Goal: Task Accomplishment & Management: Manage account settings

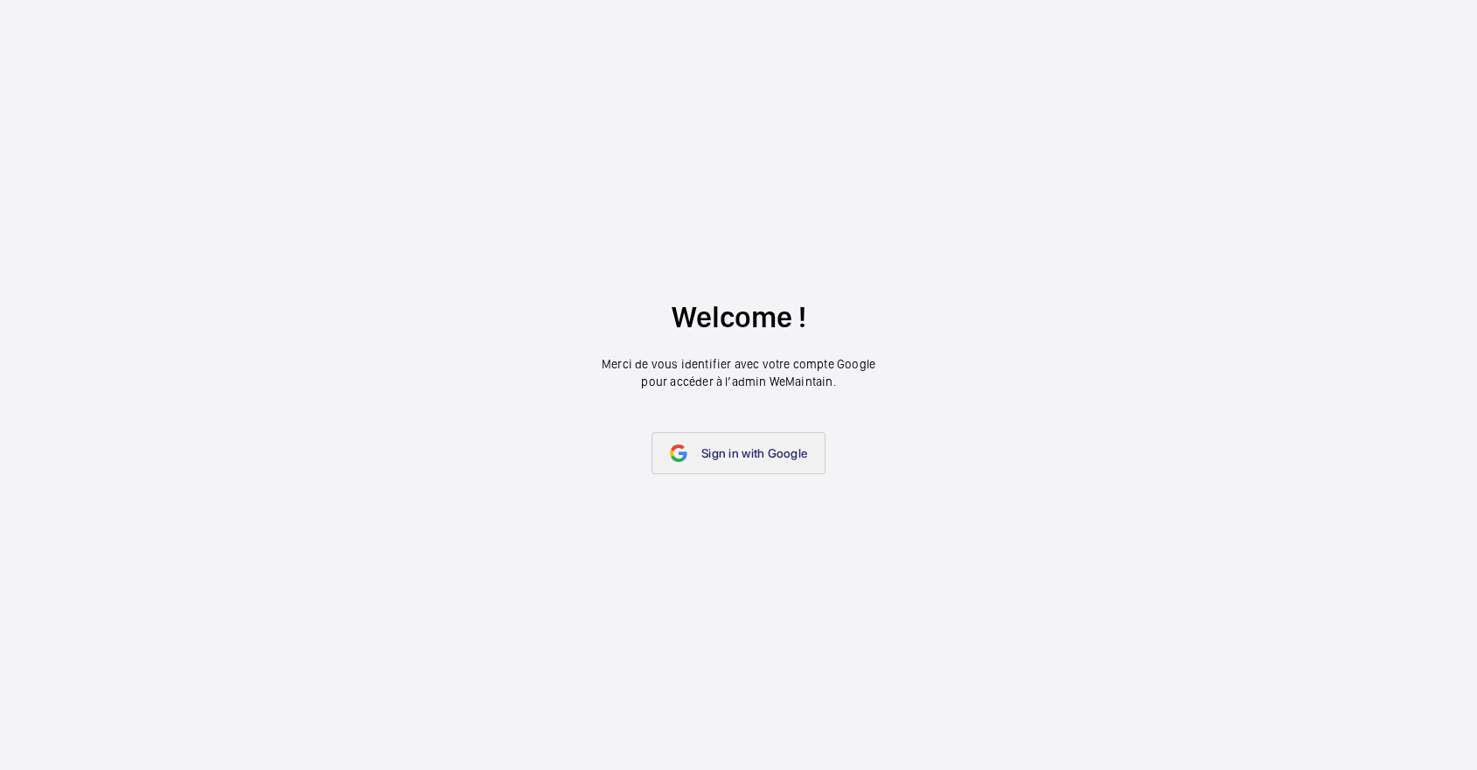
click at [777, 454] on span "Sign in with Google" at bounding box center [754, 453] width 106 height 14
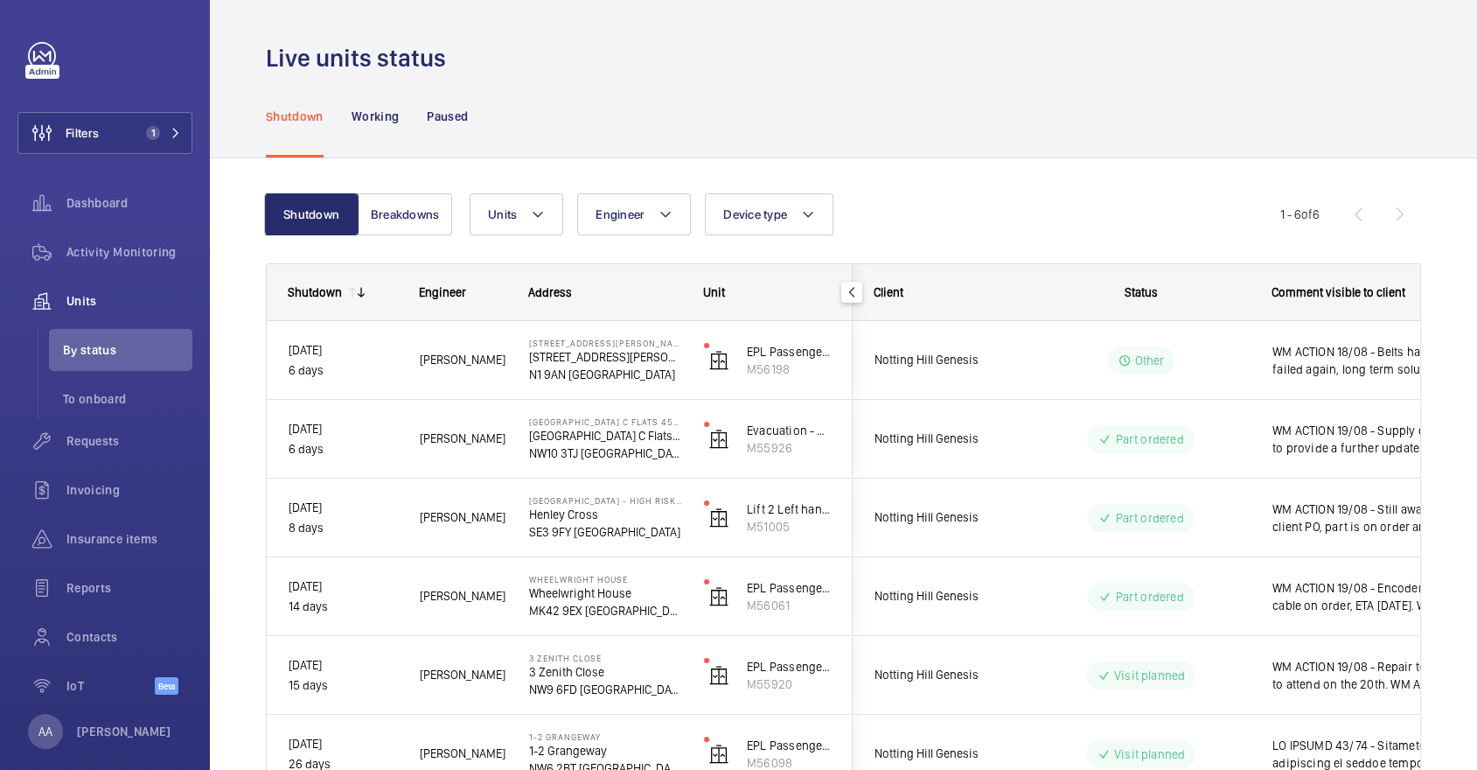
scroll to position [108, 0]
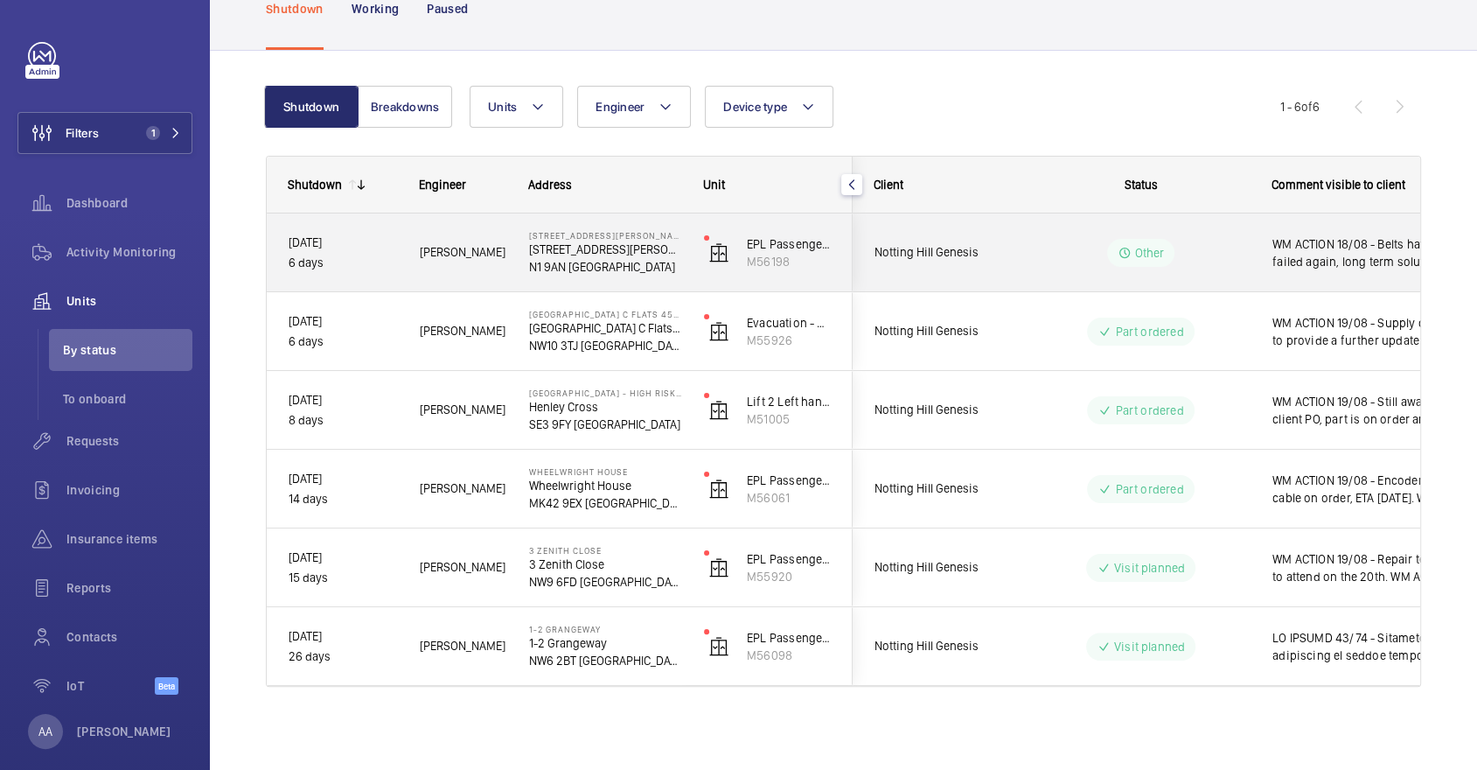
click at [926, 223] on div "Notting Hill Genesis" at bounding box center [931, 252] width 157 height 78
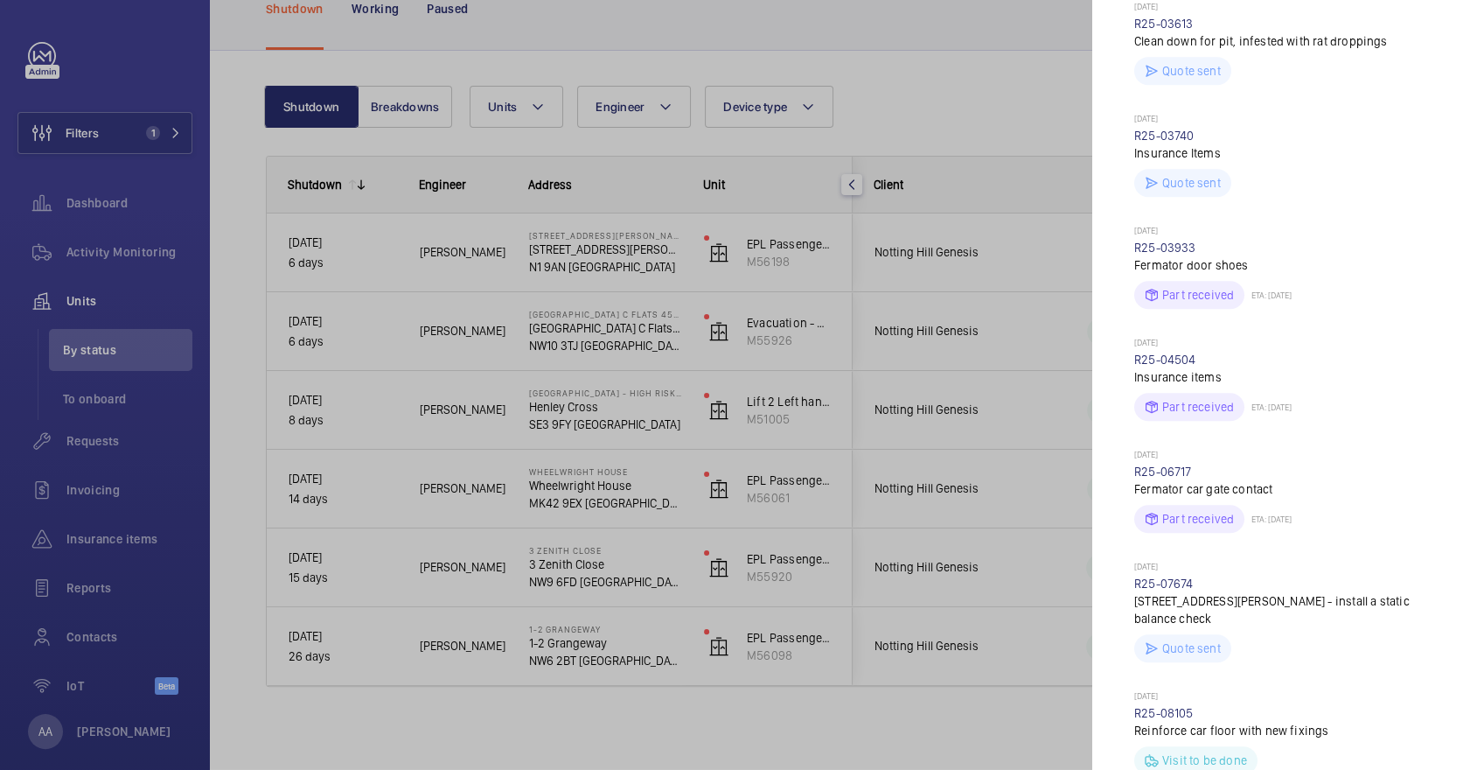
scroll to position [1795, 0]
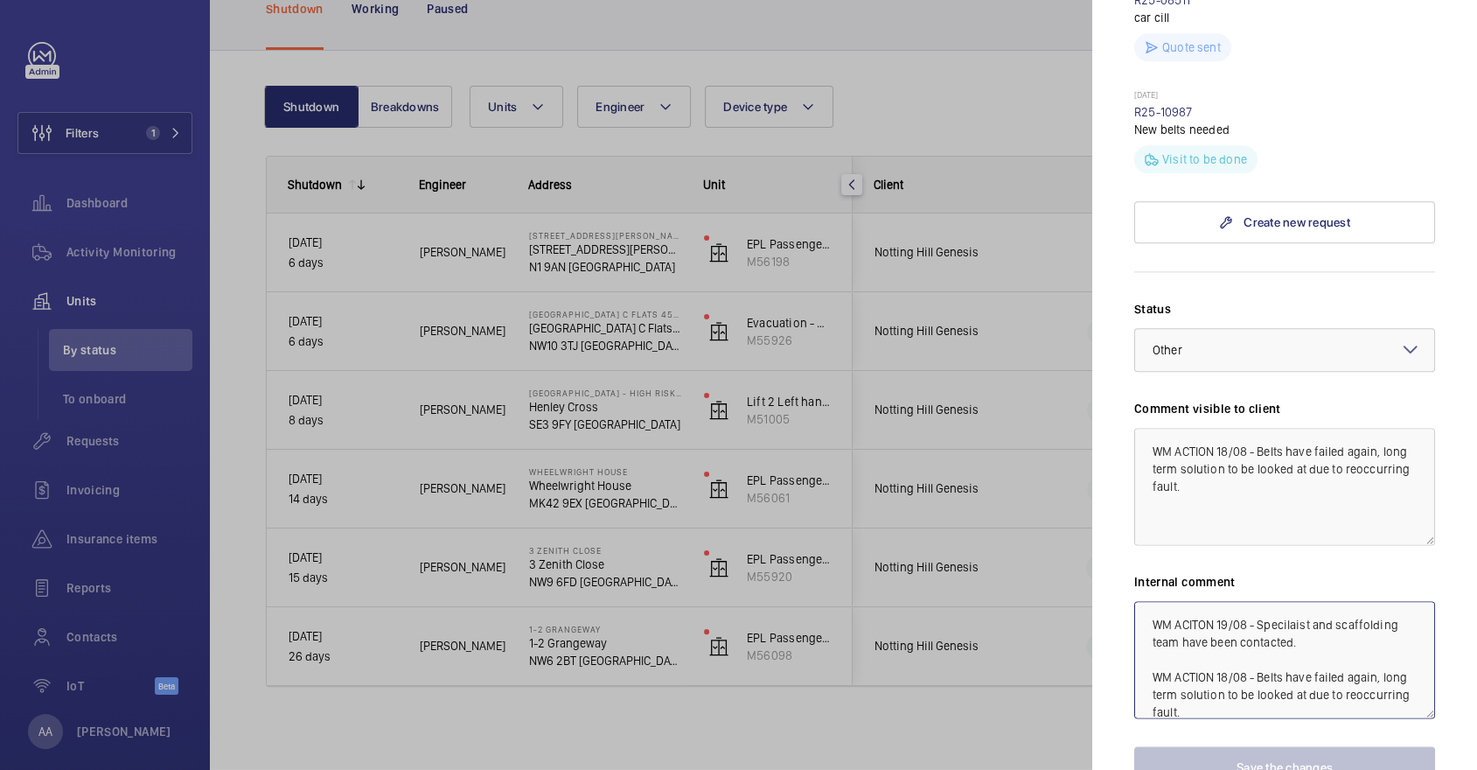
drag, startPoint x: 1217, startPoint y: 505, endPoint x: 1307, endPoint y: 528, distance: 92.9
click at [1307, 601] on textarea "WM ACITON 19/08 - Specilaist and scaffolding team have been contacted. WM ACTIO…" at bounding box center [1284, 659] width 301 height 117
click at [1217, 428] on textarea "WM ACTION 18/08 - Belts have failed again, long term solution to be looked at d…" at bounding box center [1284, 486] width 301 height 117
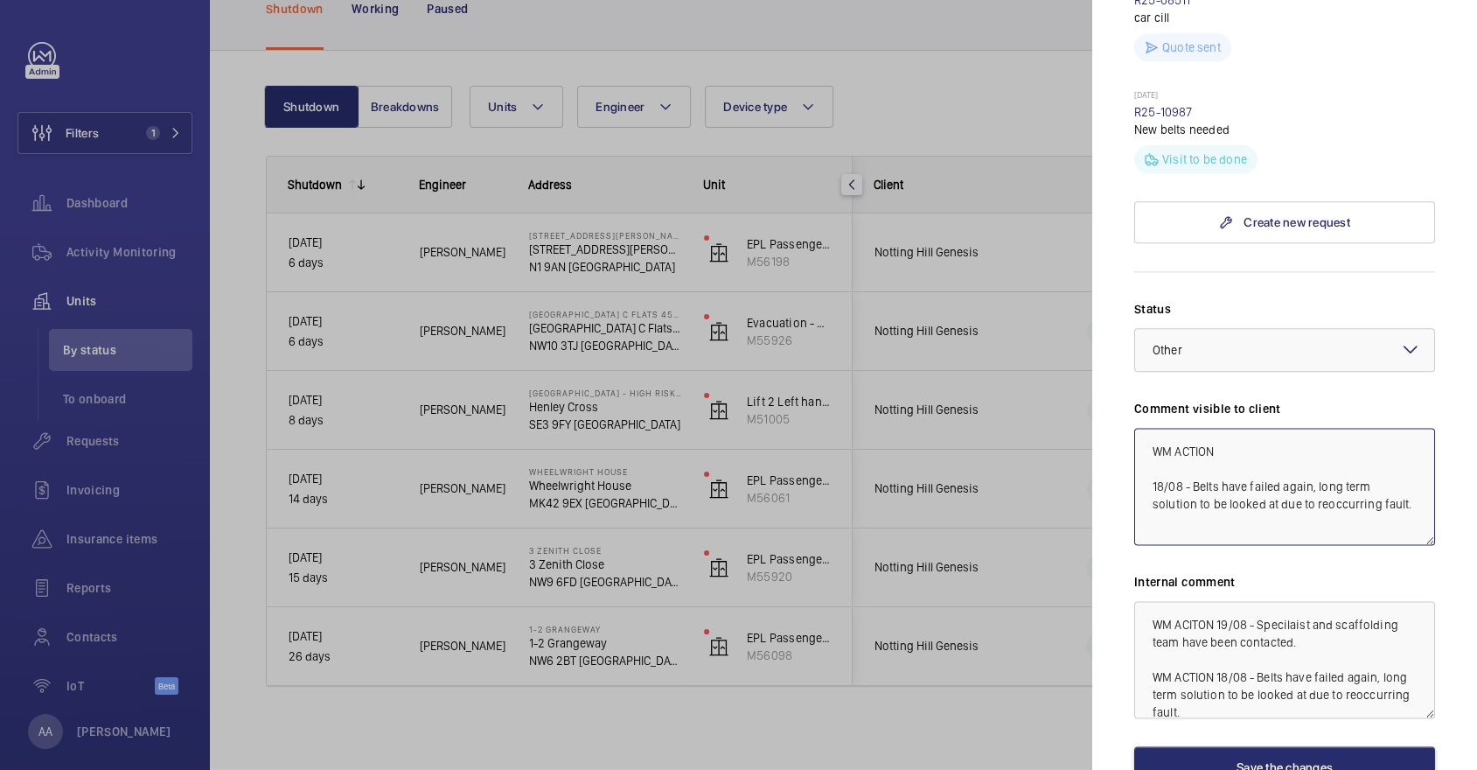
click at [1256, 428] on textarea "WM ACTION 18/08 - Belts have failed again, long term solution to be looked at d…" at bounding box center [1284, 486] width 301 height 117
paste textarea "19/08 - Specilaist and scaffolding team have been contacted."
click at [1230, 428] on textarea "WM ACTION 19/08 - Specilaist and scaffolding team have been contacted. 18/08 - …" at bounding box center [1284, 486] width 301 height 117
click at [1340, 428] on textarea "WM ACTION 20/08 - Specilaist and scaffolding team have been contacted. 18/08 - …" at bounding box center [1284, 486] width 301 height 117
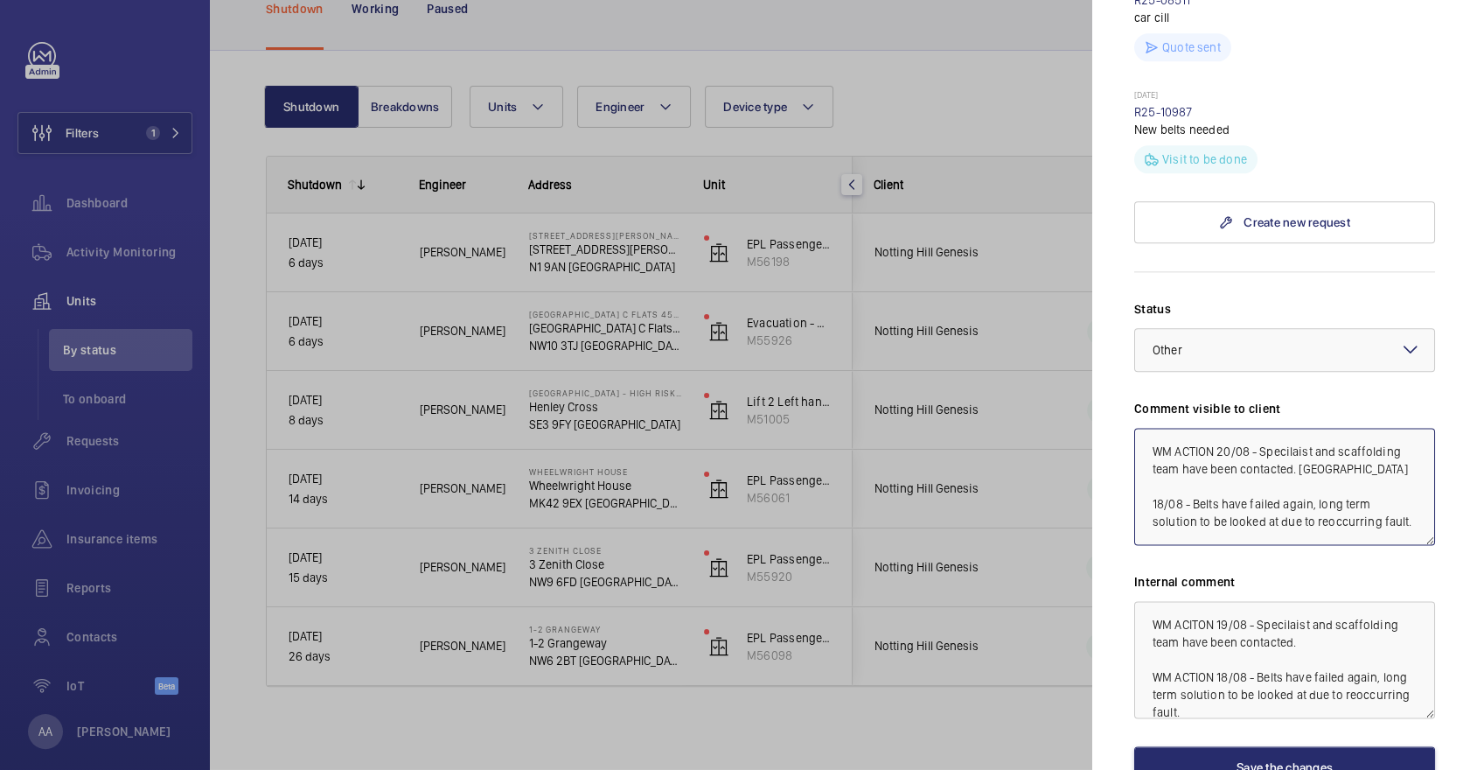
type textarea "WM ACTION 20/08 - Specilaist and scaffolding team have been contacted. Chasing …"
click at [1296, 746] on button "Save the changes" at bounding box center [1284, 767] width 301 height 42
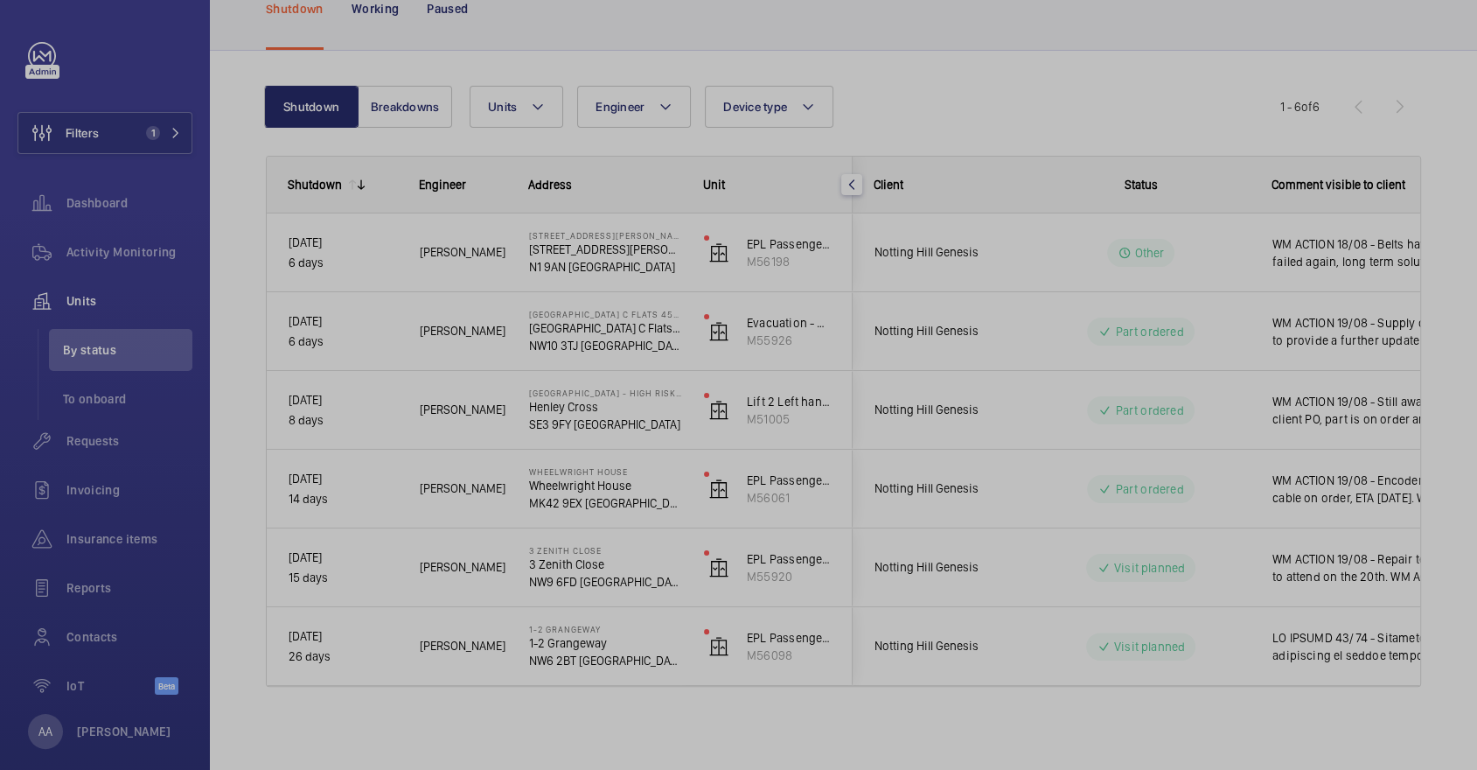
scroll to position [0, 0]
